Goal: Information Seeking & Learning: Learn about a topic

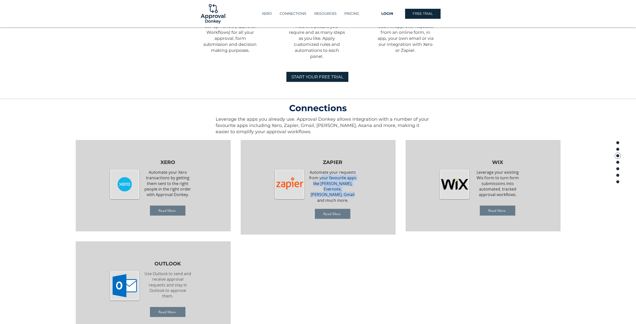
drag, startPoint x: 323, startPoint y: 175, endPoint x: 356, endPoint y: 195, distance: 39.1
click at [356, 195] on p "Automate your requests from your favourite apps like Trello, Evernote, Asana, G…" at bounding box center [333, 186] width 48 height 34
drag, startPoint x: 338, startPoint y: 195, endPoint x: 309, endPoint y: 168, distance: 38.9
click at [309, 168] on div "ZAPIER Automate your requests from your favourite apps like Trello, Evernote, A…" at bounding box center [318, 187] width 155 height 95
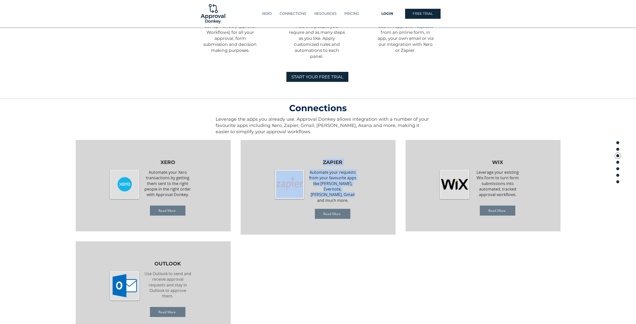
click at [345, 181] on span "Automate your requests from your favourite apps like Trello, Evernote, Asana, G…" at bounding box center [332, 186] width 47 height 34
drag, startPoint x: 318, startPoint y: 175, endPoint x: 355, endPoint y: 196, distance: 43.0
click at [355, 196] on p "Automate your requests from your favourite apps like Trello, Evernote, Asana, G…" at bounding box center [333, 186] width 48 height 34
click at [327, 163] on span "ZAPIER" at bounding box center [333, 162] width 20 height 6
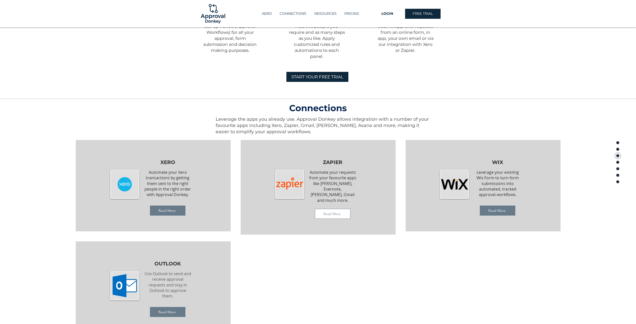
click at [322, 214] on span "Read More" at bounding box center [332, 214] width 35 height 10
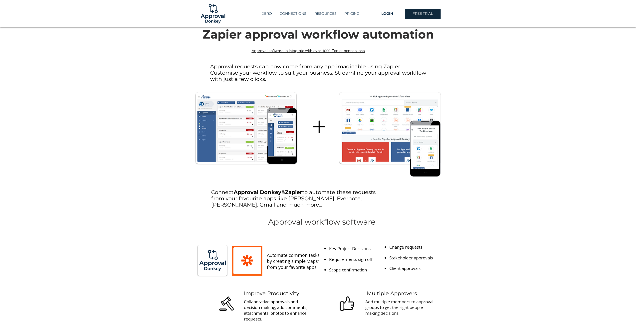
click at [243, 145] on img "main content" at bounding box center [246, 128] width 97 height 68
